Goal: Register for event/course

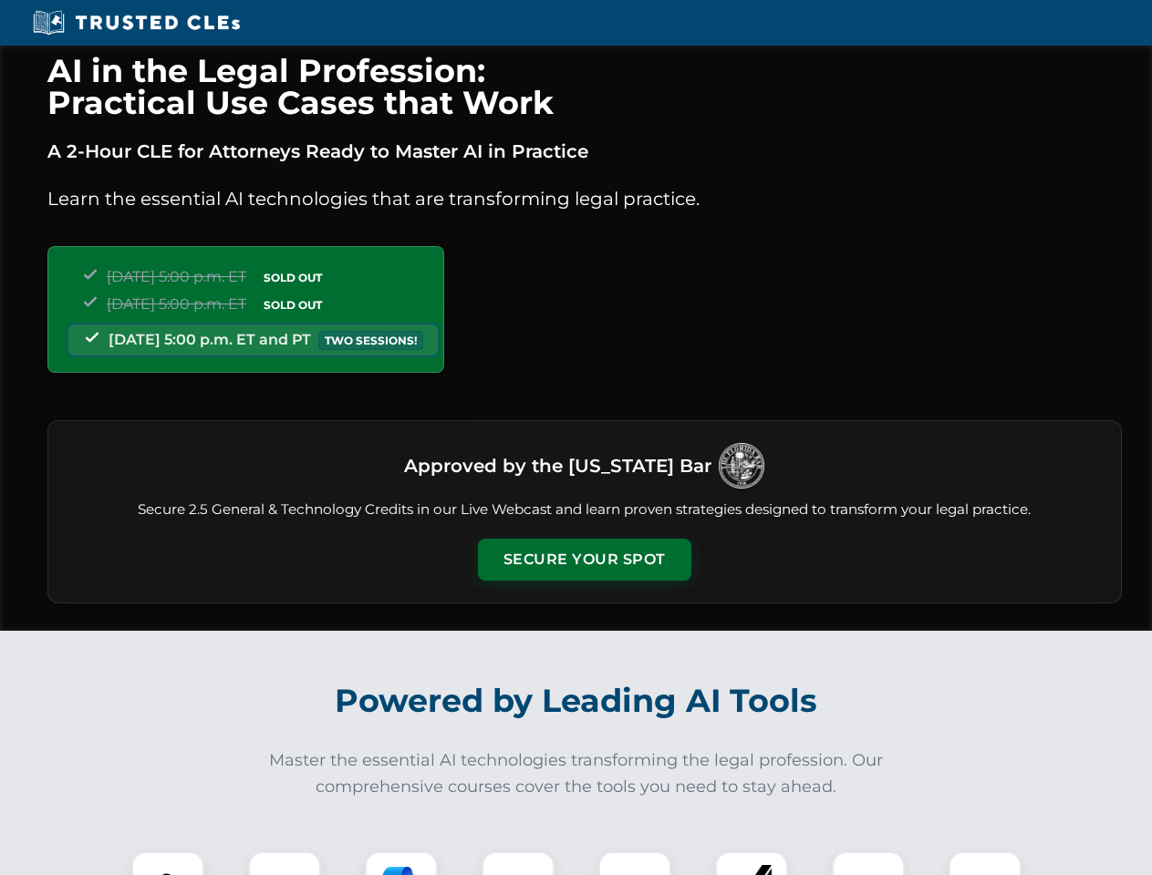
click at [584, 560] on button "Secure Your Spot" at bounding box center [584, 560] width 213 height 42
click at [168, 863] on img at bounding box center [167, 888] width 53 height 53
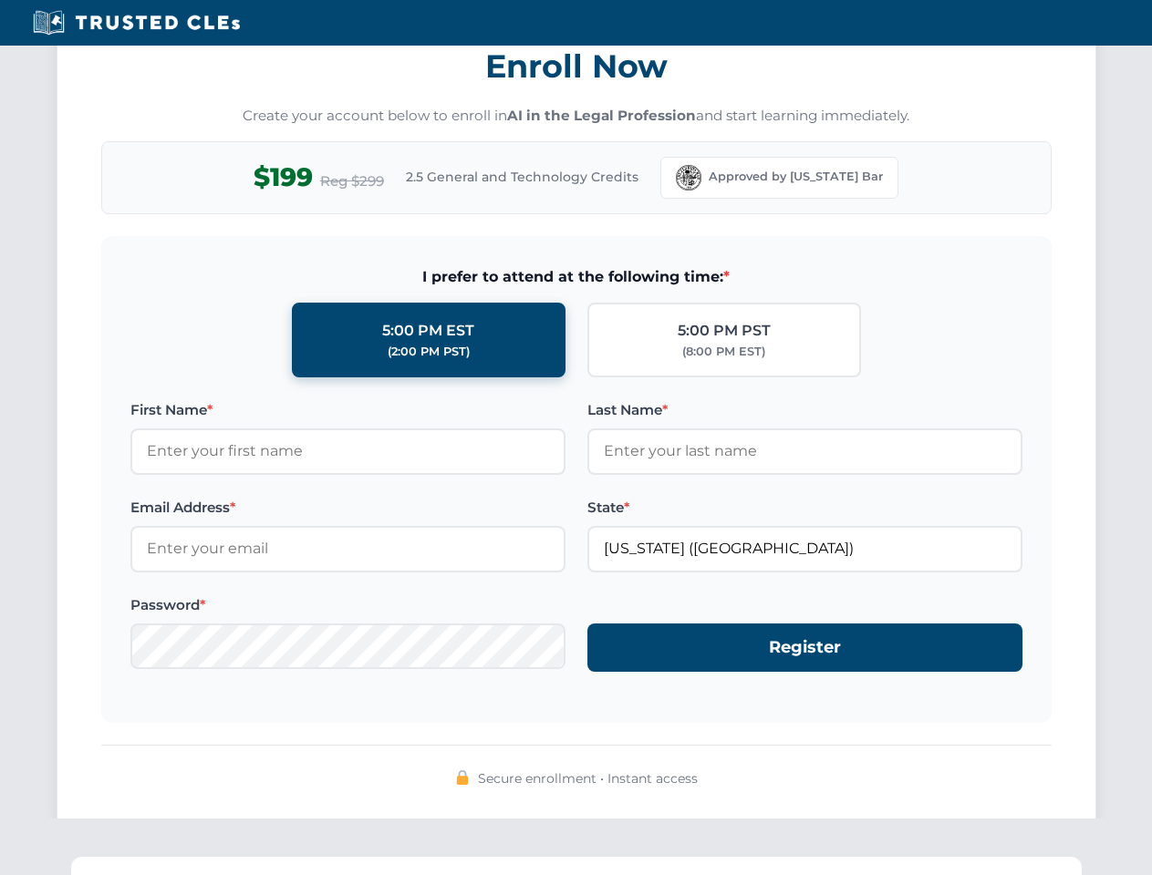
scroll to position [1790, 0]
